Goal: Task Accomplishment & Management: Manage account settings

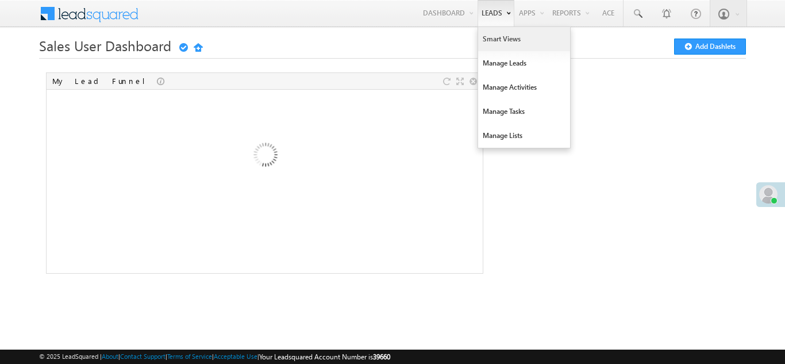
click at [494, 37] on link "Smart Views" at bounding box center [524, 39] width 92 height 24
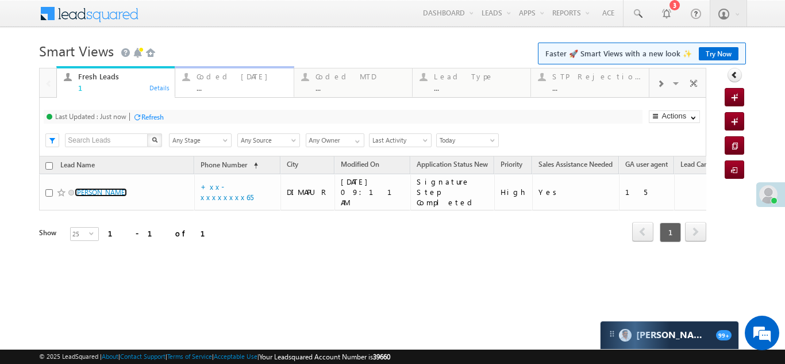
click at [208, 78] on div "Coded Today" at bounding box center [242, 76] width 90 height 9
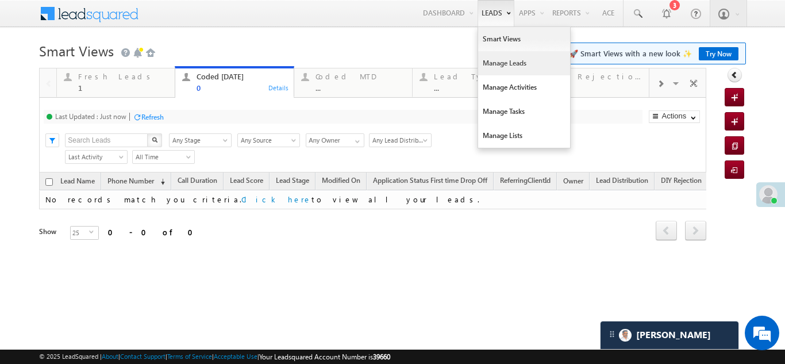
click at [506, 67] on link "Manage Leads" at bounding box center [524, 63] width 92 height 24
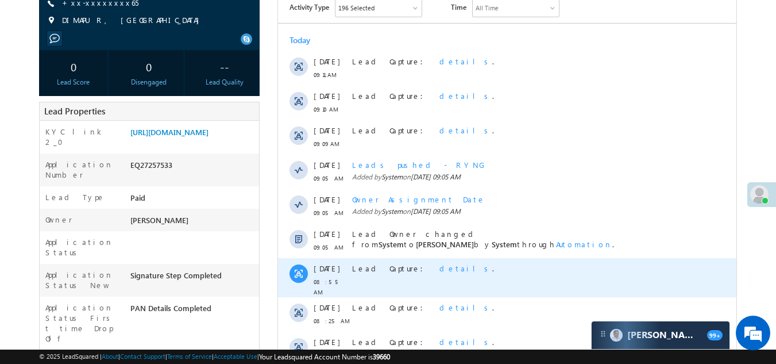
scroll to position [172, 0]
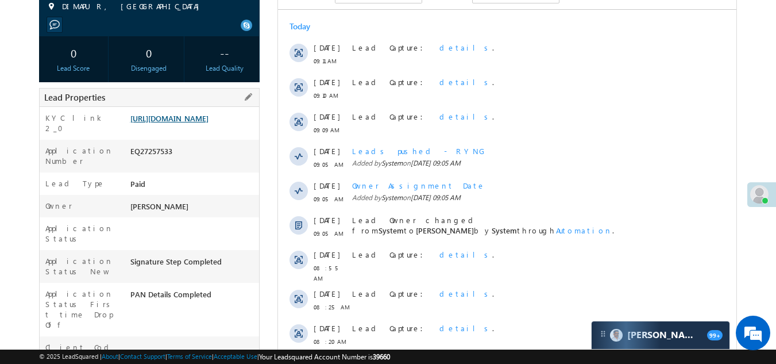
click at [202, 123] on link "https://angelbroking1-pk3em7sa.customui-test.leadsquared.com?leadId=14cb76ca-f7…" at bounding box center [169, 118] width 78 height 10
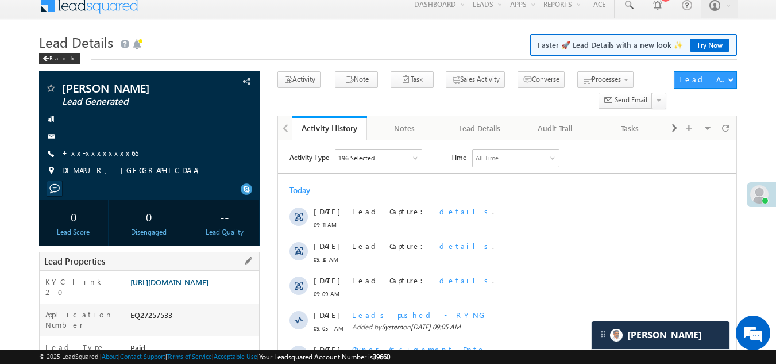
scroll to position [0, 0]
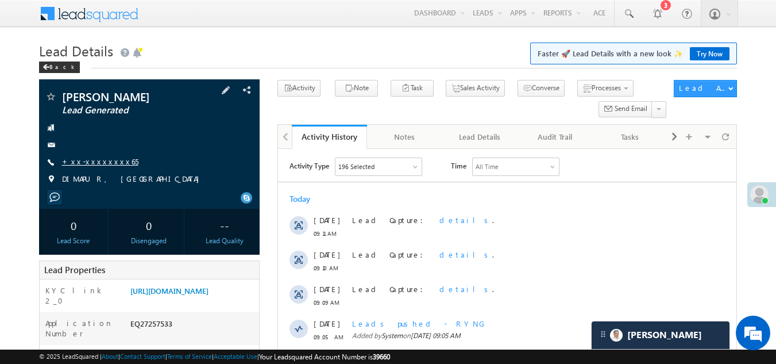
click at [103, 161] on link "+xx-xxxxxxxx65" at bounding box center [100, 161] width 76 height 10
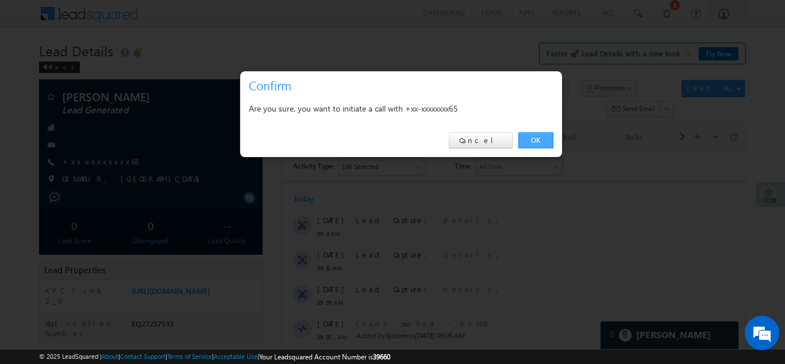
click at [536, 137] on link "OK" at bounding box center [535, 140] width 35 height 16
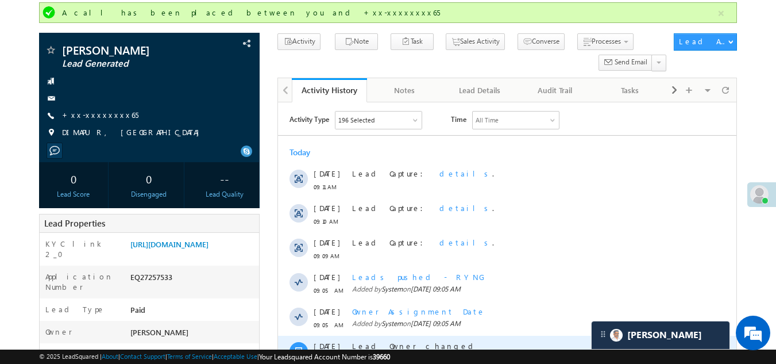
scroll to position [57, 0]
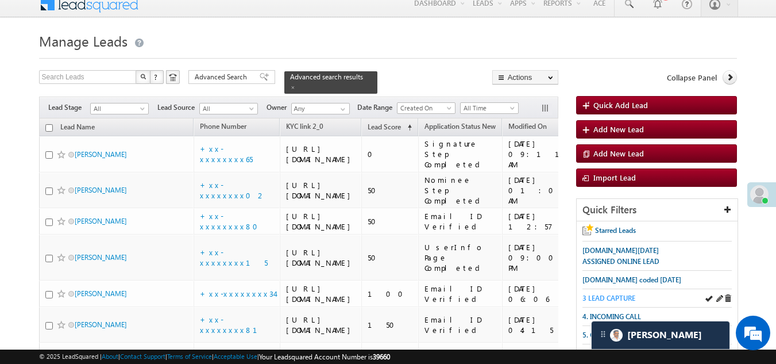
click at [613, 297] on span "3 LEAD CAPTURE" at bounding box center [609, 298] width 53 height 9
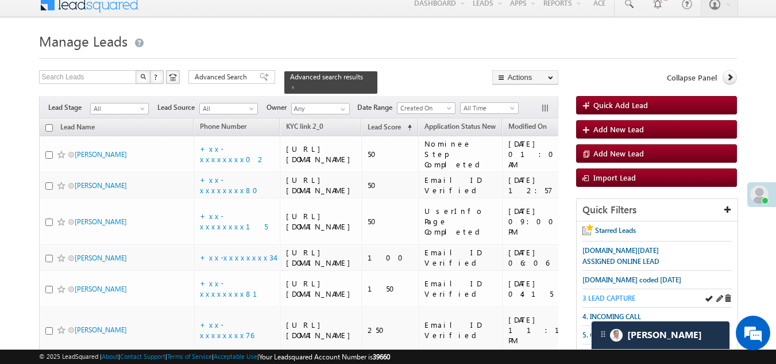
click at [620, 294] on span "3 LEAD CAPTURE" at bounding box center [609, 298] width 53 height 9
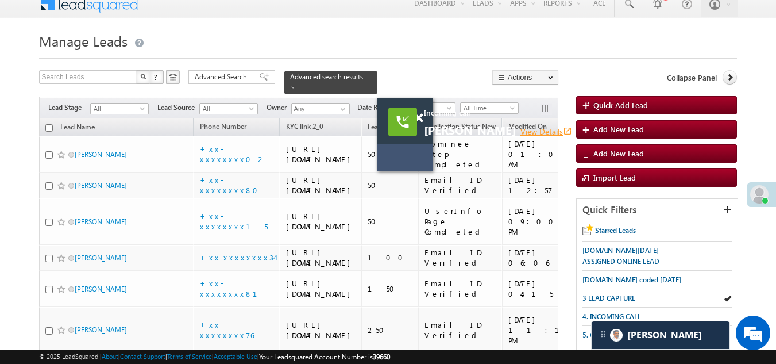
click at [524, 128] on link "View Details open_in_new" at bounding box center [547, 131] width 52 height 11
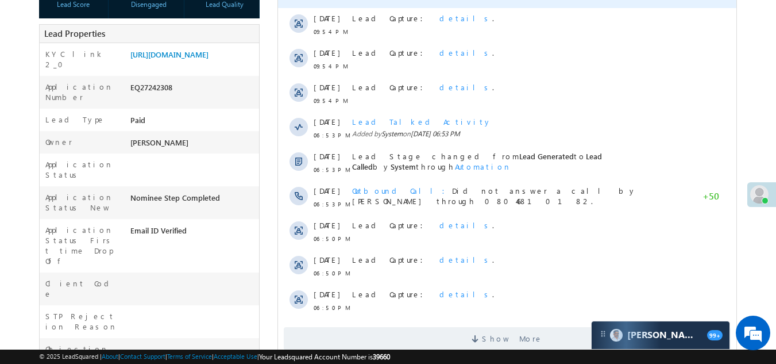
scroll to position [287, 0]
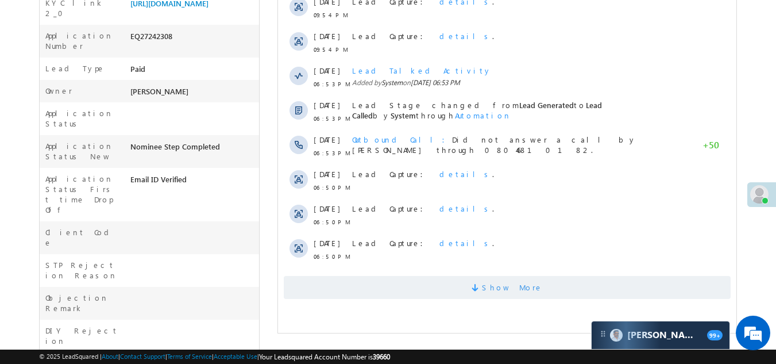
click at [384, 283] on span "Show More" at bounding box center [507, 287] width 447 height 23
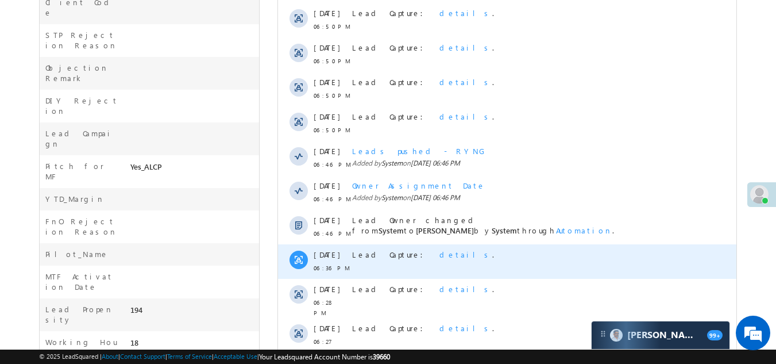
scroll to position [616, 0]
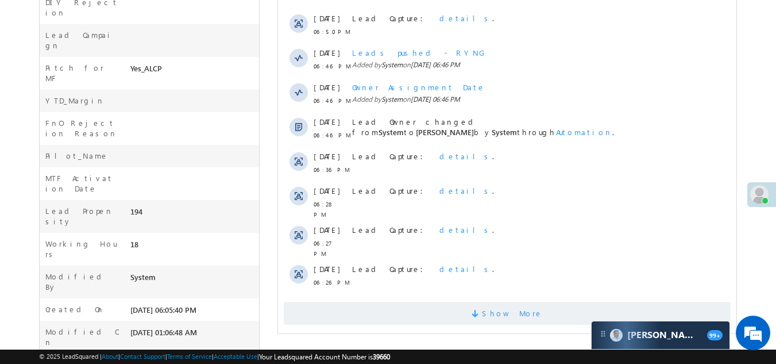
click at [387, 302] on span "Show More" at bounding box center [507, 313] width 447 height 23
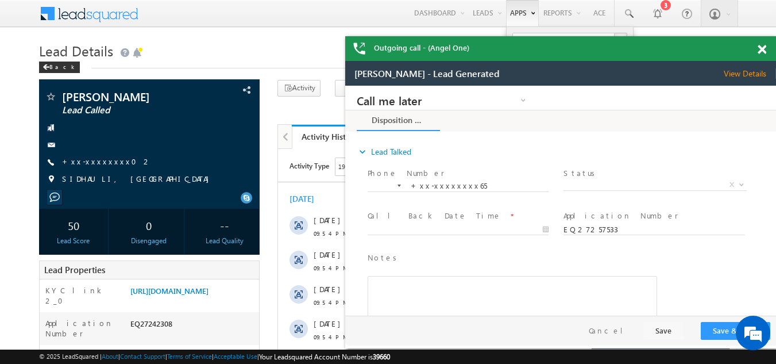
scroll to position [0, 0]
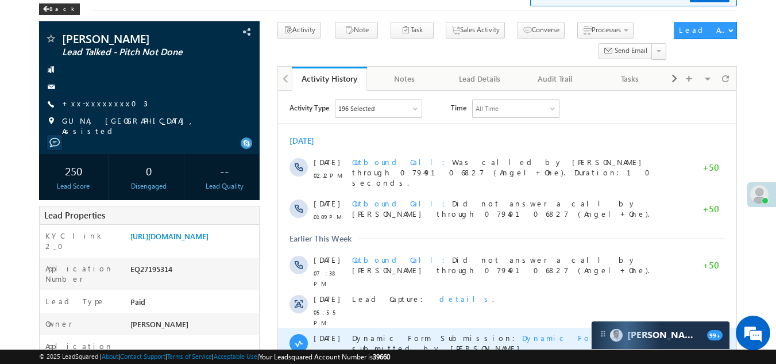
scroll to position [57, 0]
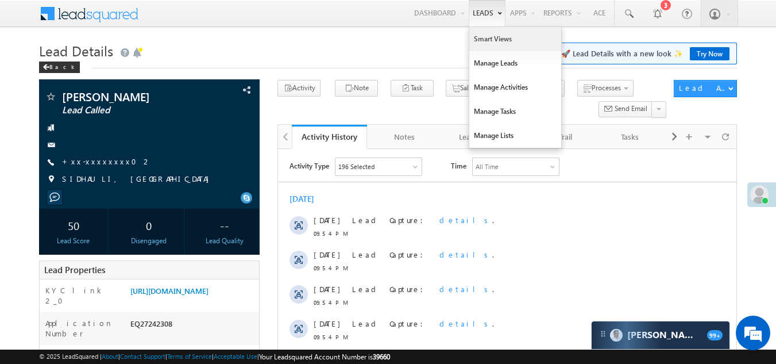
click at [486, 39] on link "Smart Views" at bounding box center [516, 39] width 92 height 24
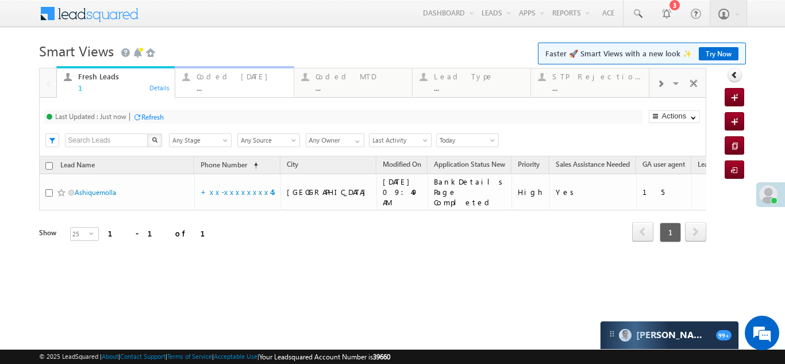
click at [222, 81] on div "Coded [DATE] ..." at bounding box center [242, 81] width 90 height 22
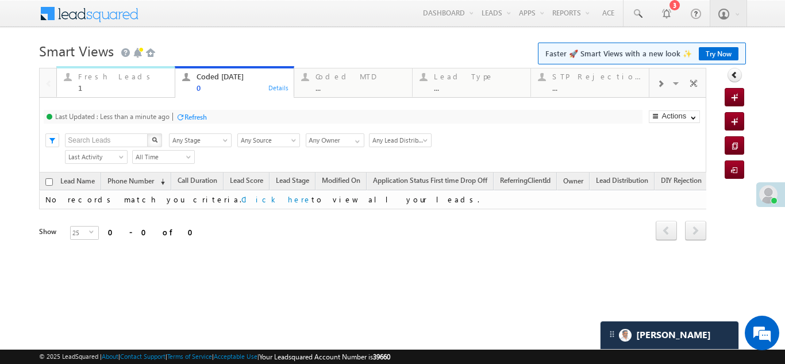
click at [94, 79] on div "Fresh Leads" at bounding box center [123, 76] width 90 height 9
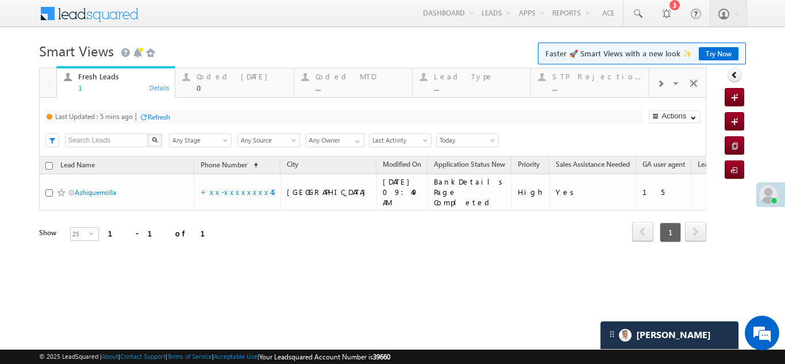
click at [153, 117] on div "Refresh" at bounding box center [159, 117] width 22 height 9
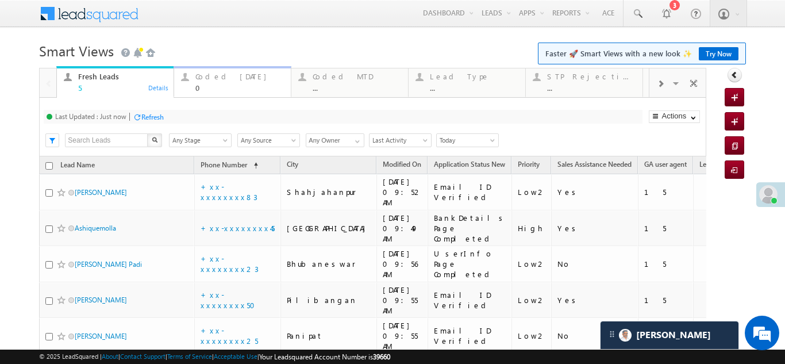
click at [224, 79] on div "Coded Today" at bounding box center [239, 76] width 89 height 9
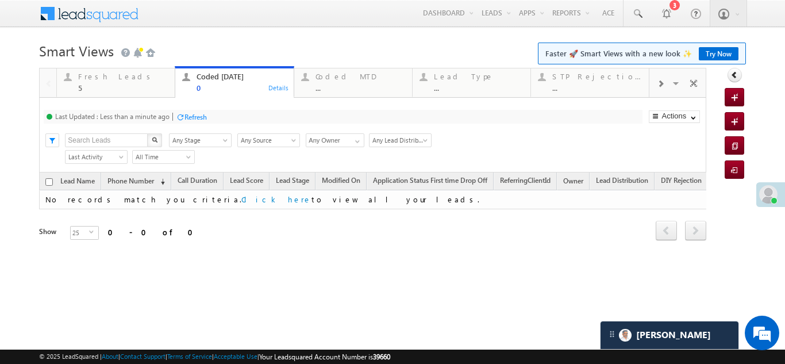
click at [202, 113] on div "Refresh" at bounding box center [195, 117] width 22 height 9
click at [193, 114] on div "Refresh" at bounding box center [195, 117] width 22 height 9
click at [93, 76] on div "Fresh Leads" at bounding box center [123, 76] width 90 height 9
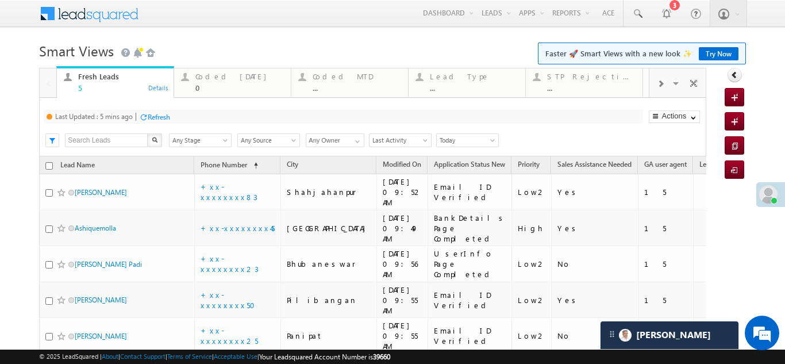
click at [161, 116] on div "Refresh" at bounding box center [159, 117] width 22 height 9
click at [208, 79] on div "Coded Today" at bounding box center [239, 76] width 89 height 9
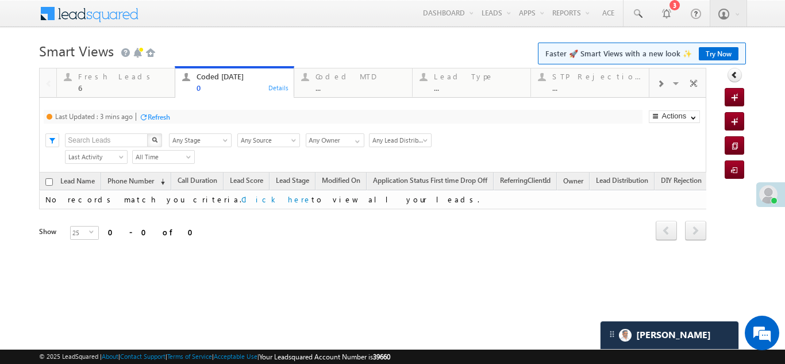
click at [159, 113] on div "Refresh" at bounding box center [159, 117] width 22 height 9
click at [159, 114] on div "Refresh" at bounding box center [152, 117] width 22 height 9
click at [104, 78] on div "Fresh Leads" at bounding box center [123, 76] width 90 height 9
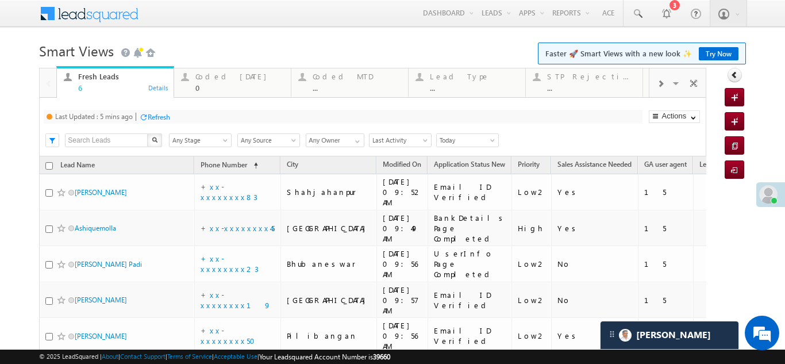
click at [151, 114] on div "Refresh" at bounding box center [159, 117] width 22 height 9
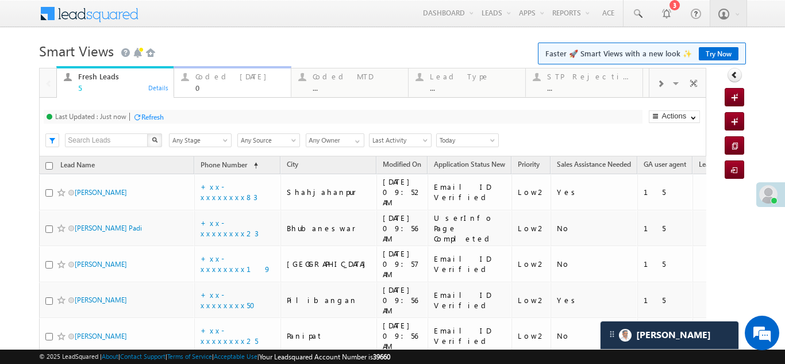
click at [217, 78] on div "Coded Today" at bounding box center [239, 76] width 89 height 9
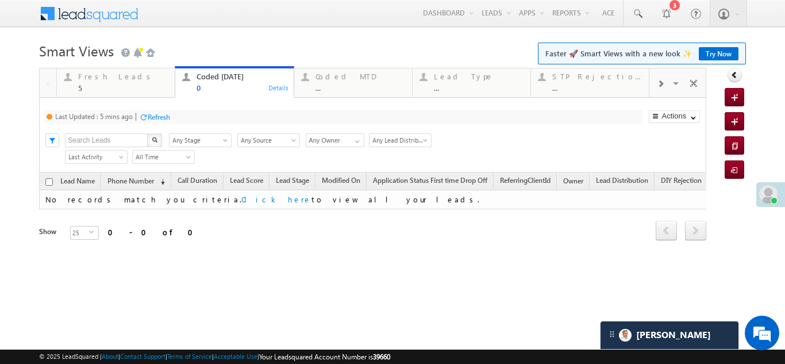
click at [162, 117] on div "Refresh" at bounding box center [159, 117] width 22 height 9
click at [99, 78] on div "Fresh Leads" at bounding box center [123, 76] width 90 height 9
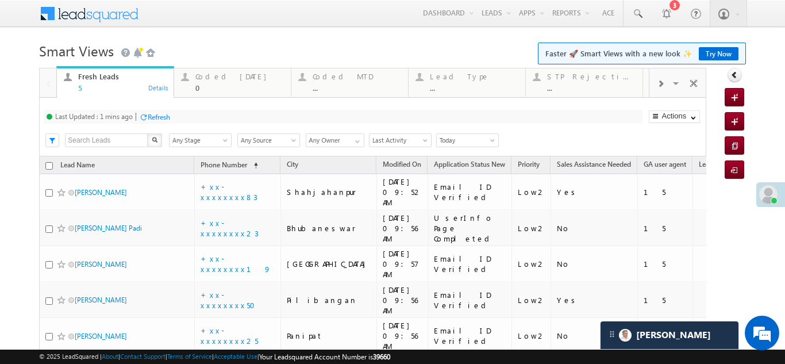
click at [156, 113] on div "Refresh" at bounding box center [159, 117] width 22 height 9
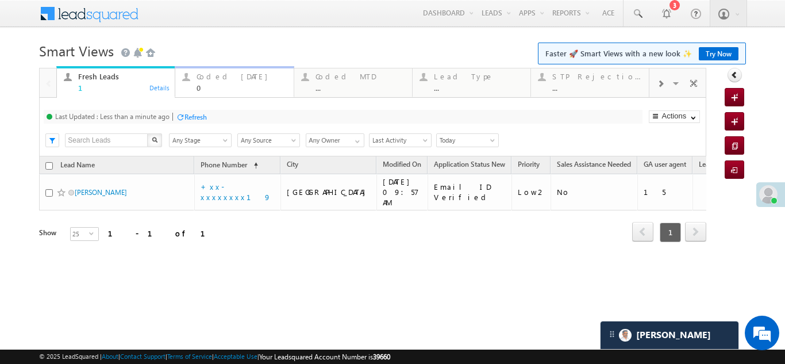
click at [206, 76] on div "Coded Today" at bounding box center [242, 76] width 90 height 9
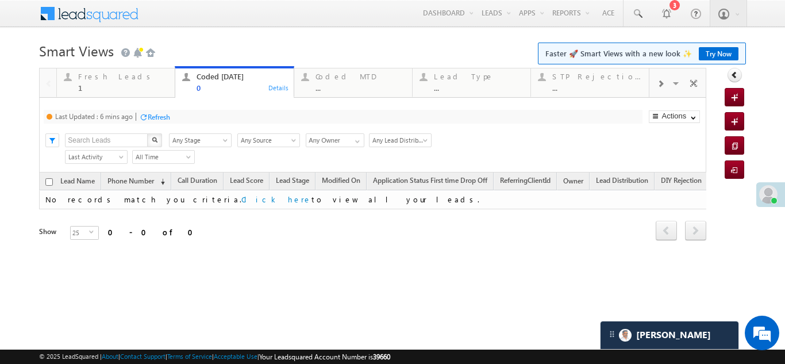
click at [165, 116] on div "Refresh" at bounding box center [159, 117] width 22 height 9
click at [86, 79] on div "Fresh Leads" at bounding box center [123, 76] width 90 height 9
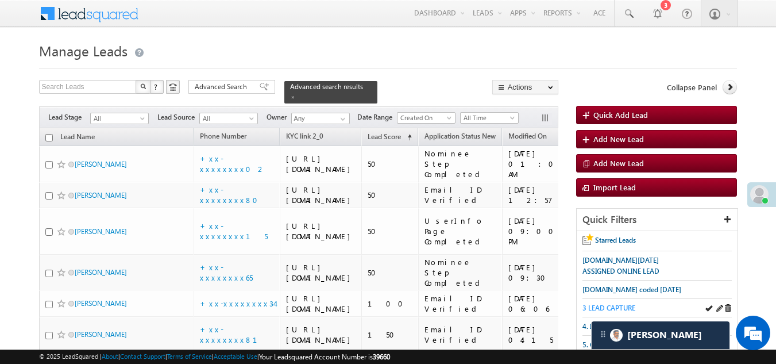
click at [612, 307] on span "3 LEAD CAPTURE" at bounding box center [609, 307] width 53 height 9
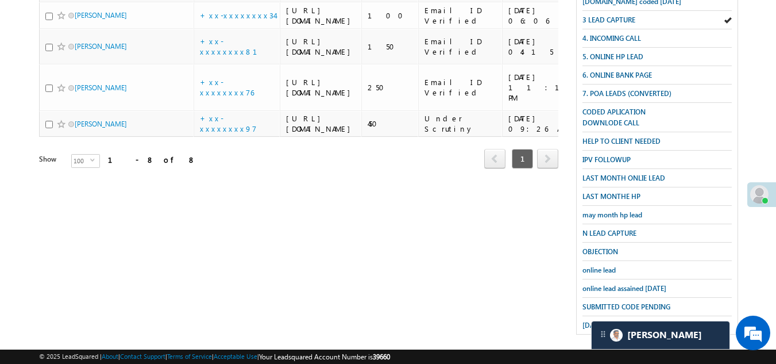
scroll to position [240, 0]
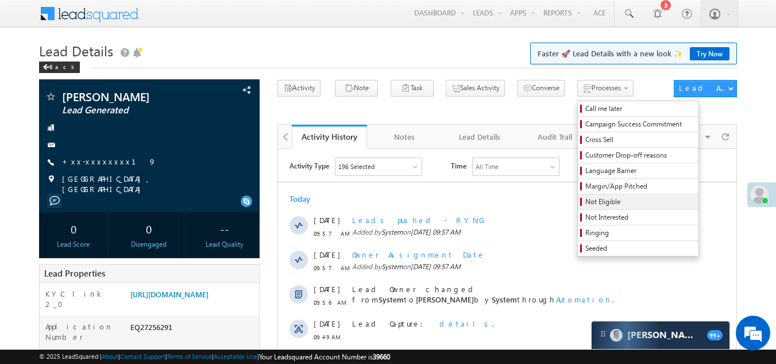
click at [586, 201] on span "Not Eligible" at bounding box center [640, 202] width 109 height 10
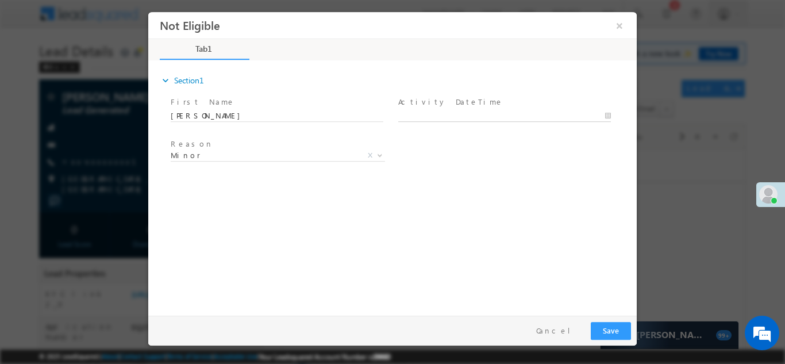
type input "[DATE] 10:32 AM"
click at [456, 115] on input "[DATE] 10:32 AM" at bounding box center [504, 115] width 213 height 11
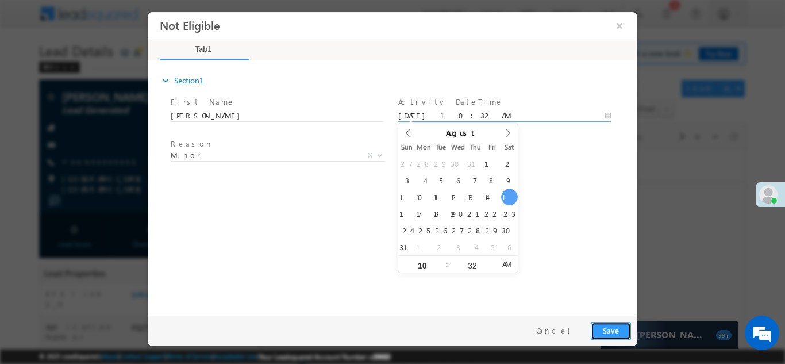
click at [605, 329] on button "Save" at bounding box center [611, 330] width 40 height 18
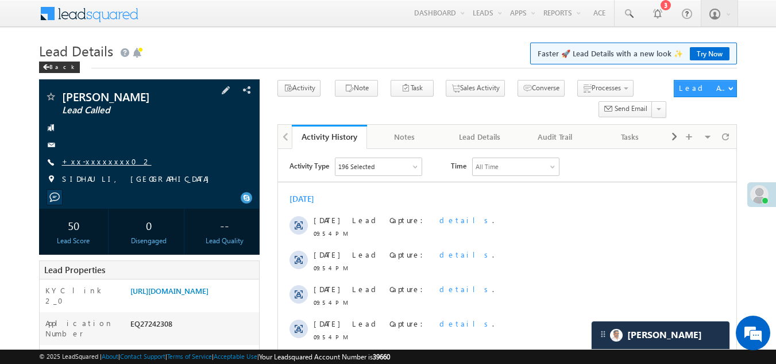
click at [91, 163] on link "+xx-xxxxxxxx02" at bounding box center [107, 161] width 90 height 10
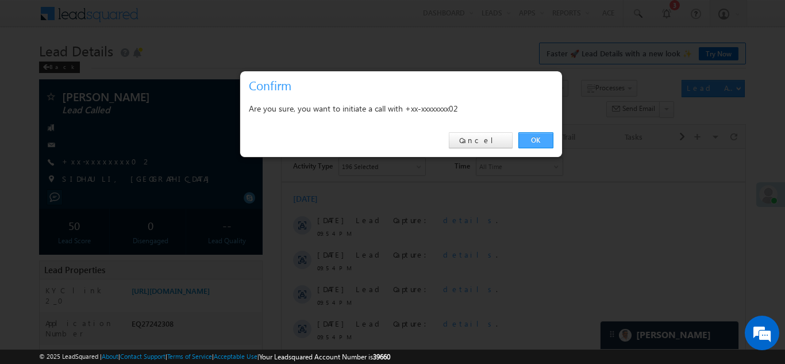
click at [535, 134] on link "OK" at bounding box center [535, 140] width 35 height 16
